Goal: Check status: Check status

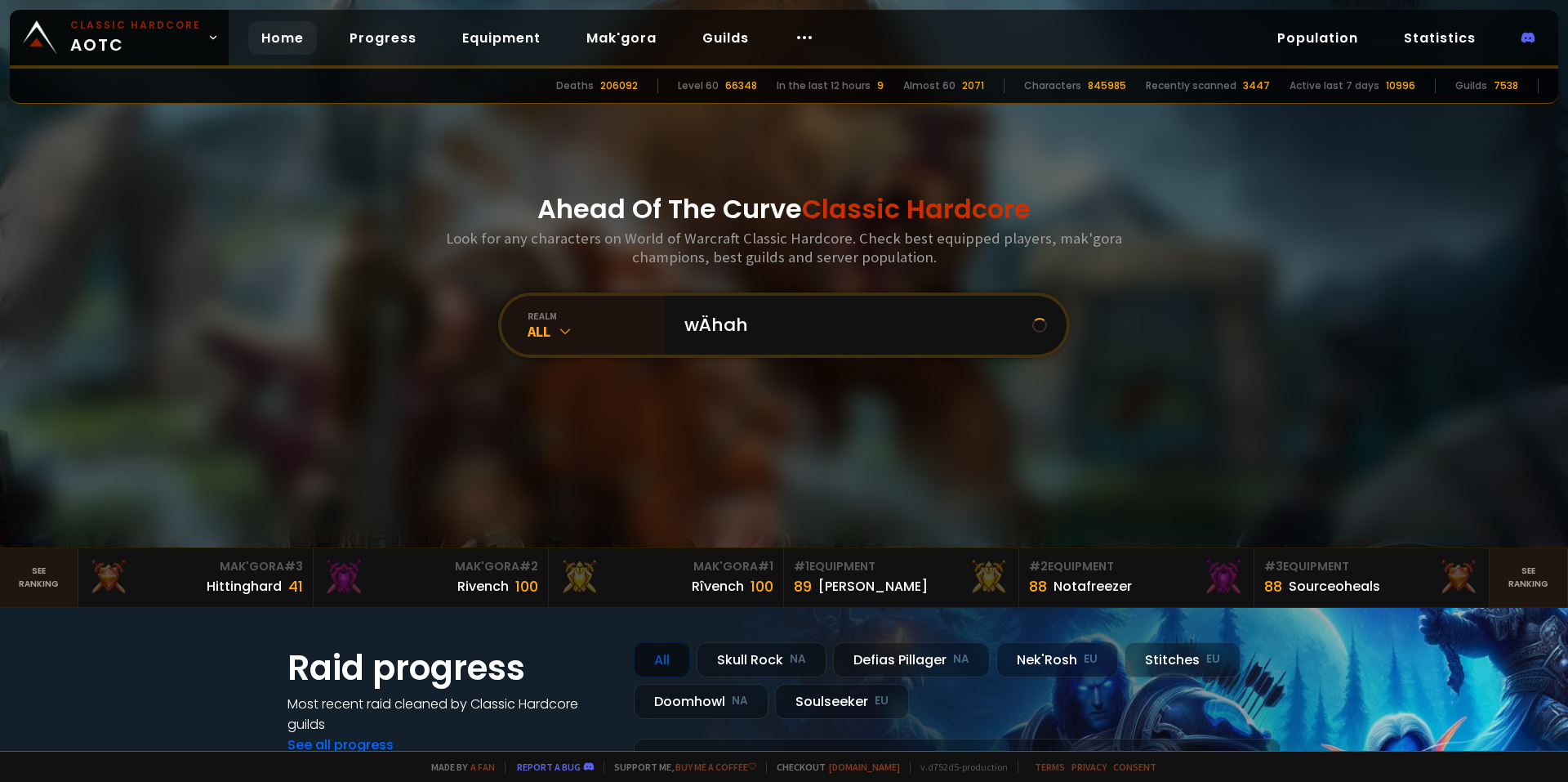
type input "wÄhaha"
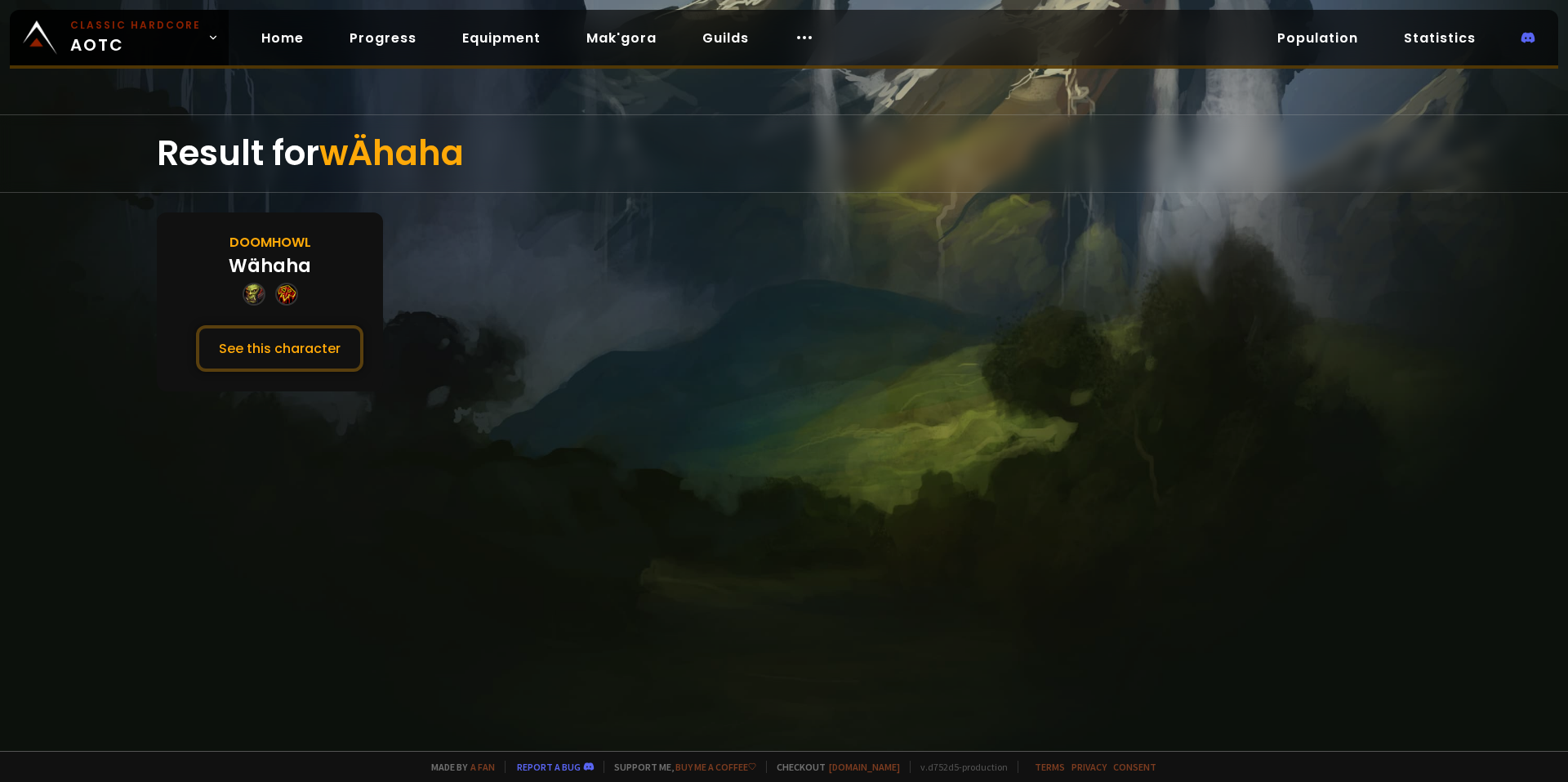
drag, startPoint x: 909, startPoint y: 256, endPoint x: 603, endPoint y: 339, distance: 317.1
click at [321, 352] on button "See this character" at bounding box center [280, 349] width 168 height 47
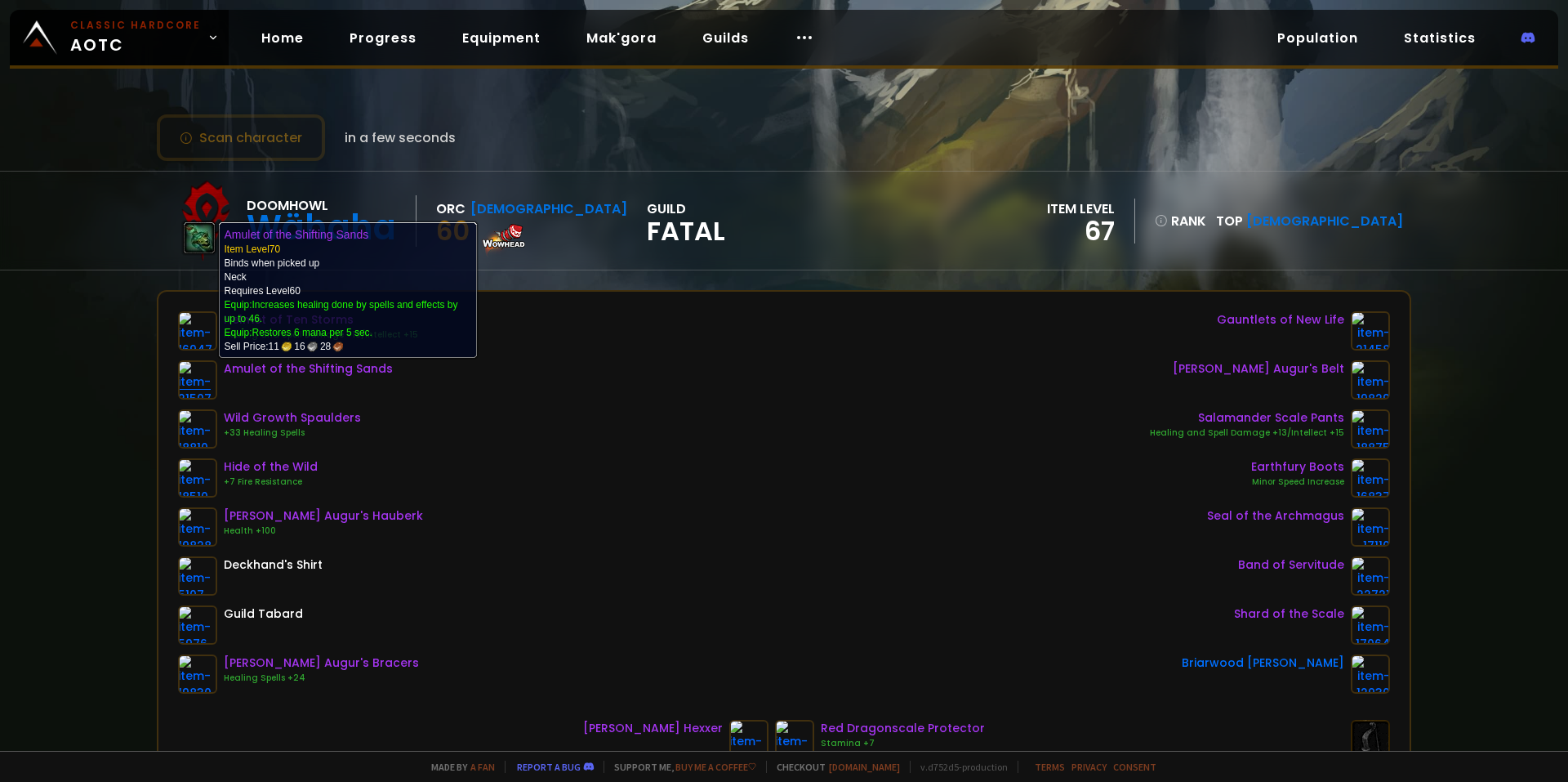
drag, startPoint x: 394, startPoint y: 223, endPoint x: 196, endPoint y: 378, distance: 251.5
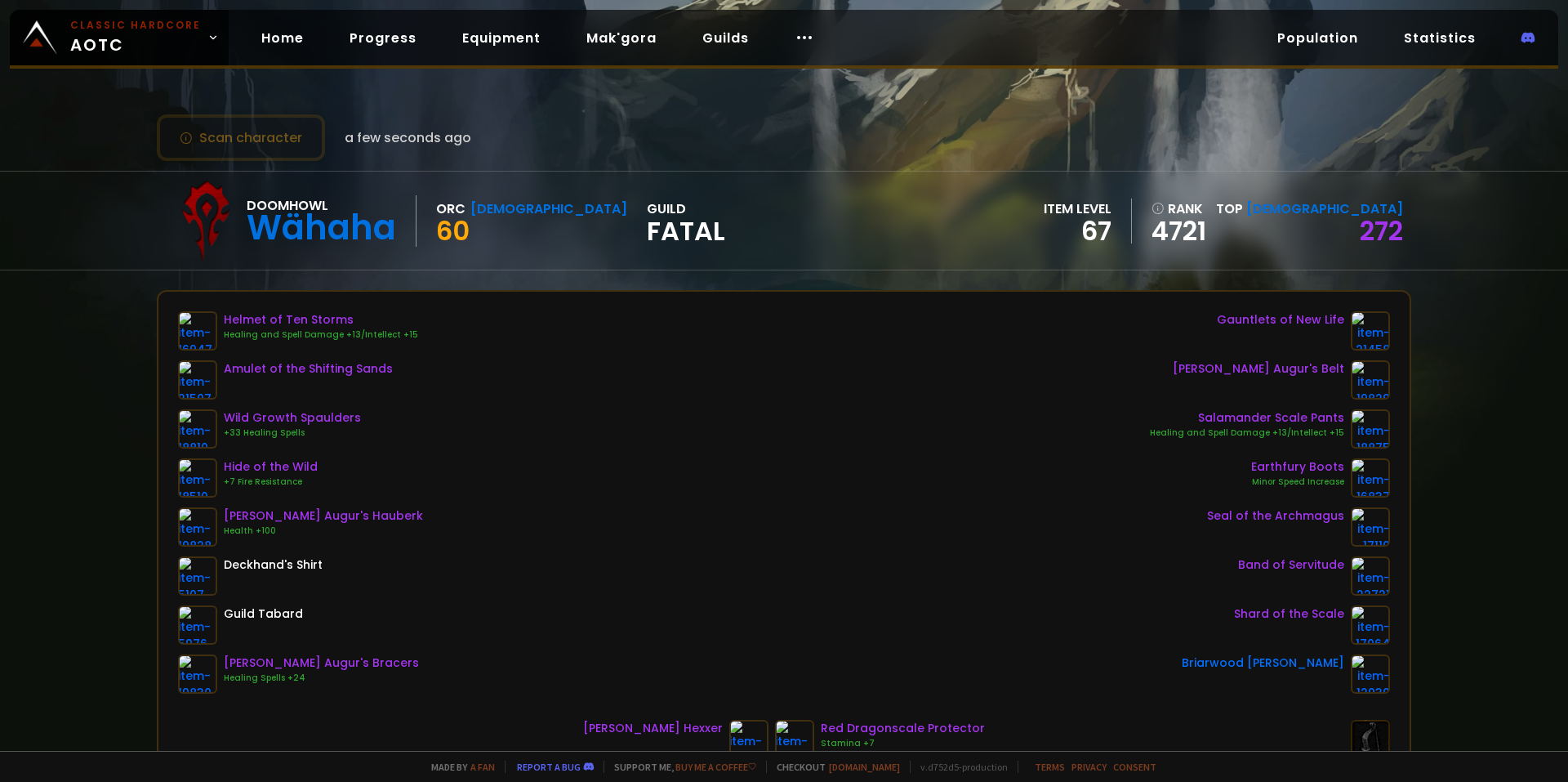
click at [79, 383] on div "Scan character a few seconds ago Doomhowl Wähaha Orc Shaman 60 guild Fatal item…" at bounding box center [784, 375] width 1568 height 751
click at [77, 378] on div "Scan character a few seconds ago Doomhowl Wähaha Orc Shaman 60 guild Fatal item…" at bounding box center [784, 375] width 1568 height 751
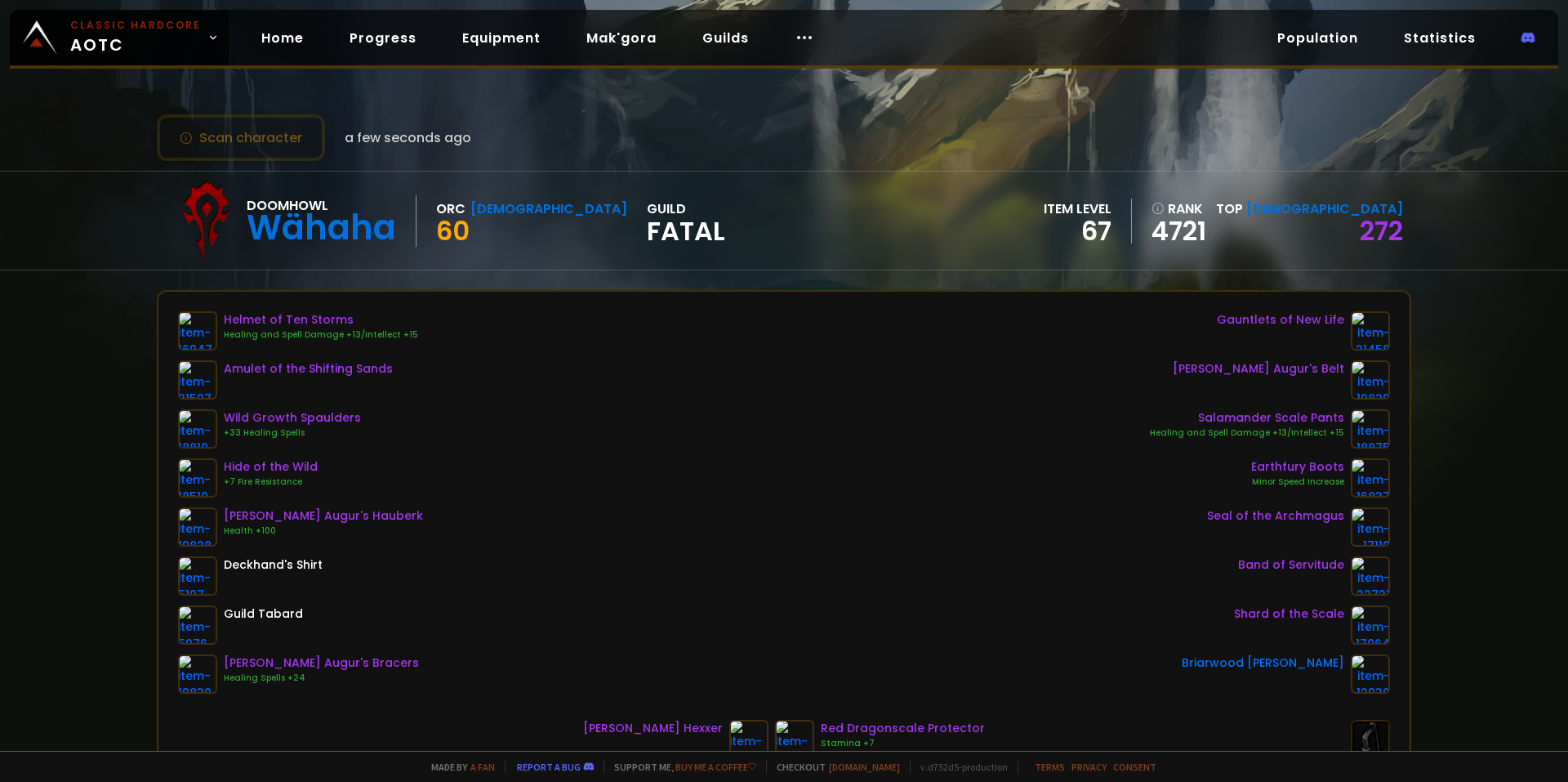
click at [74, 363] on div "Scan character a few seconds ago Doomhowl Wähaha Orc Shaman 60 guild Fatal item…" at bounding box center [784, 375] width 1568 height 751
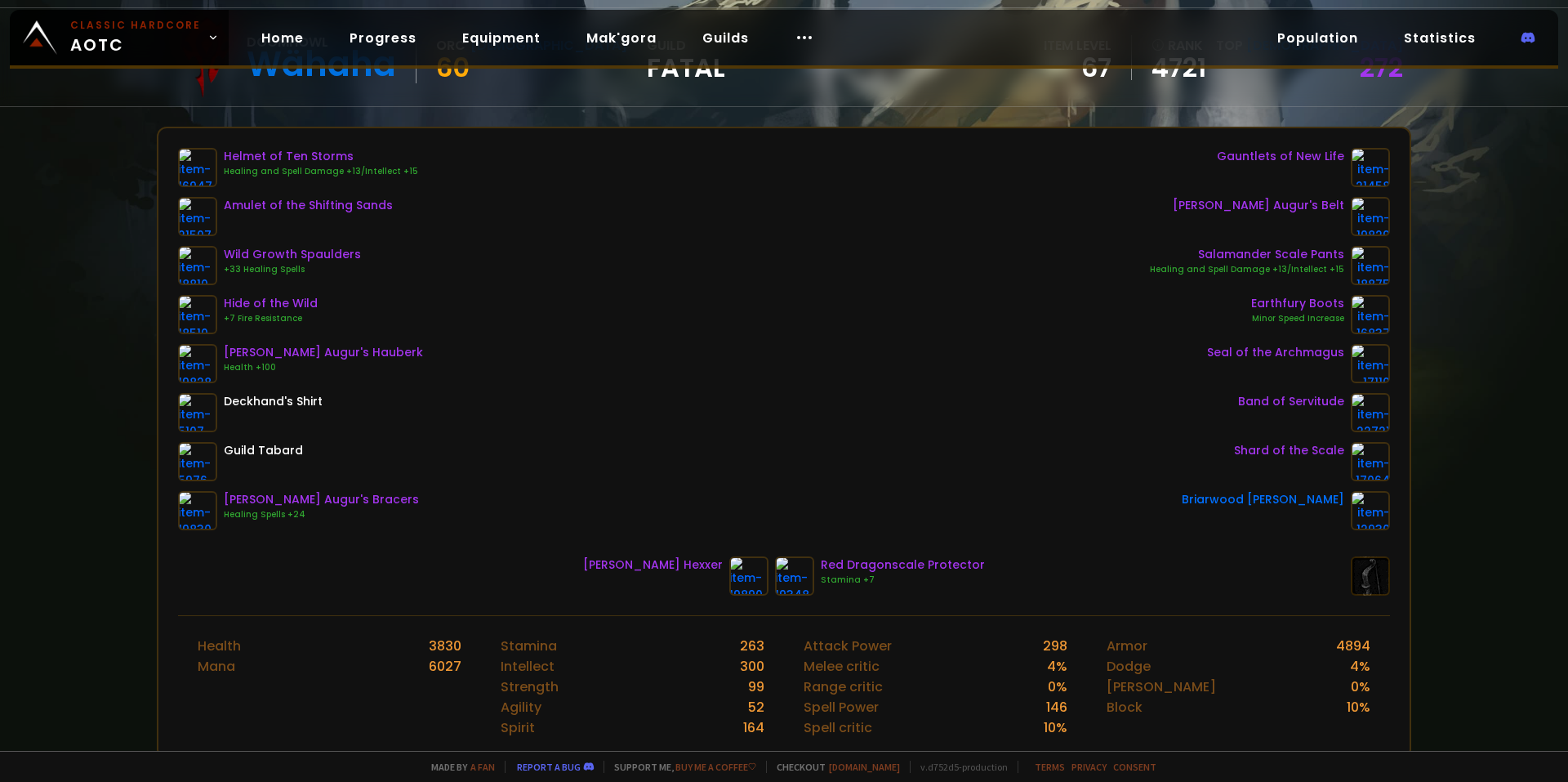
scroll to position [82, 0]
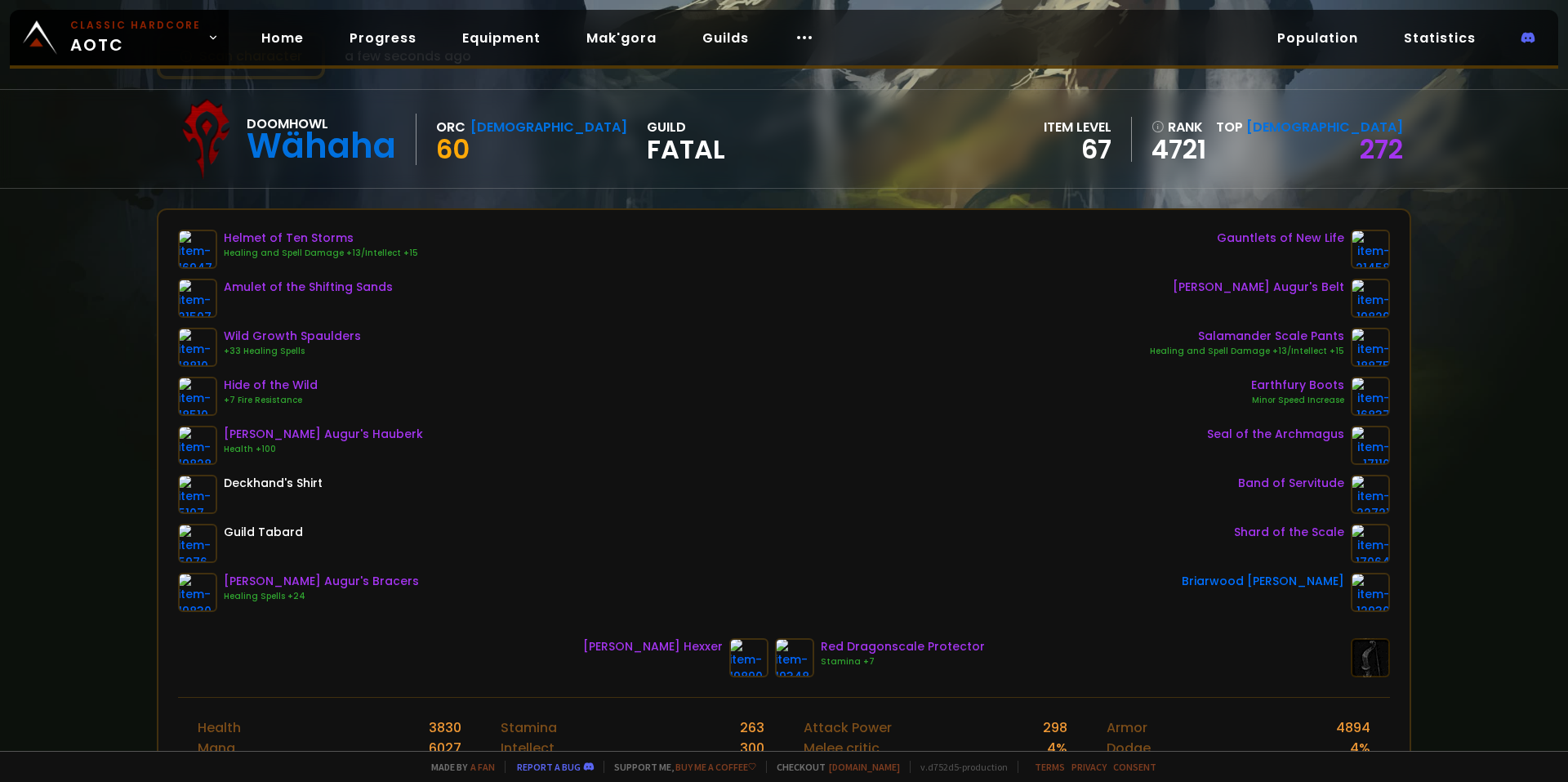
drag, startPoint x: 1314, startPoint y: 282, endPoint x: 1347, endPoint y: 271, distance: 34.8
click at [1023, 106] on div "Doomhowl Wähaha Orc Shaman 60 guild Fatal item level 67 rank 4721 Top [DEMOGRAP…" at bounding box center [784, 138] width 1255 height 98
